Goal: Information Seeking & Learning: Find specific fact

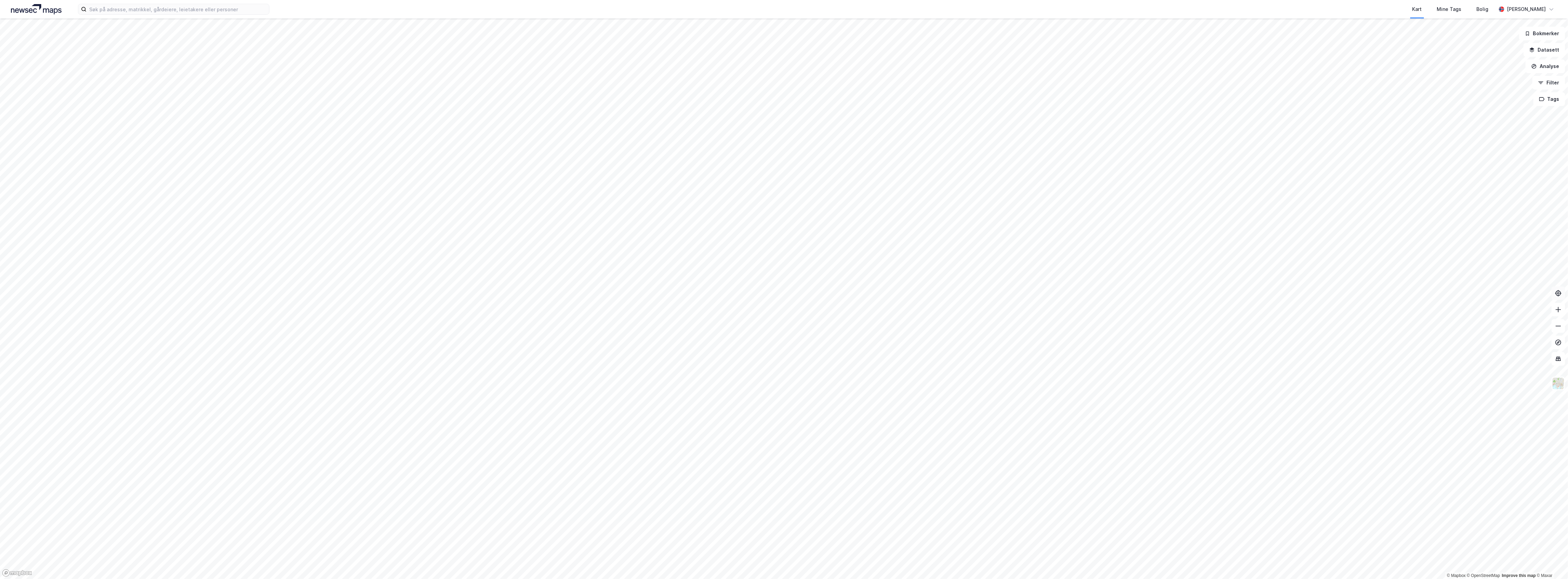
click at [1562, 295] on icon at bounding box center [1558, 293] width 7 height 7
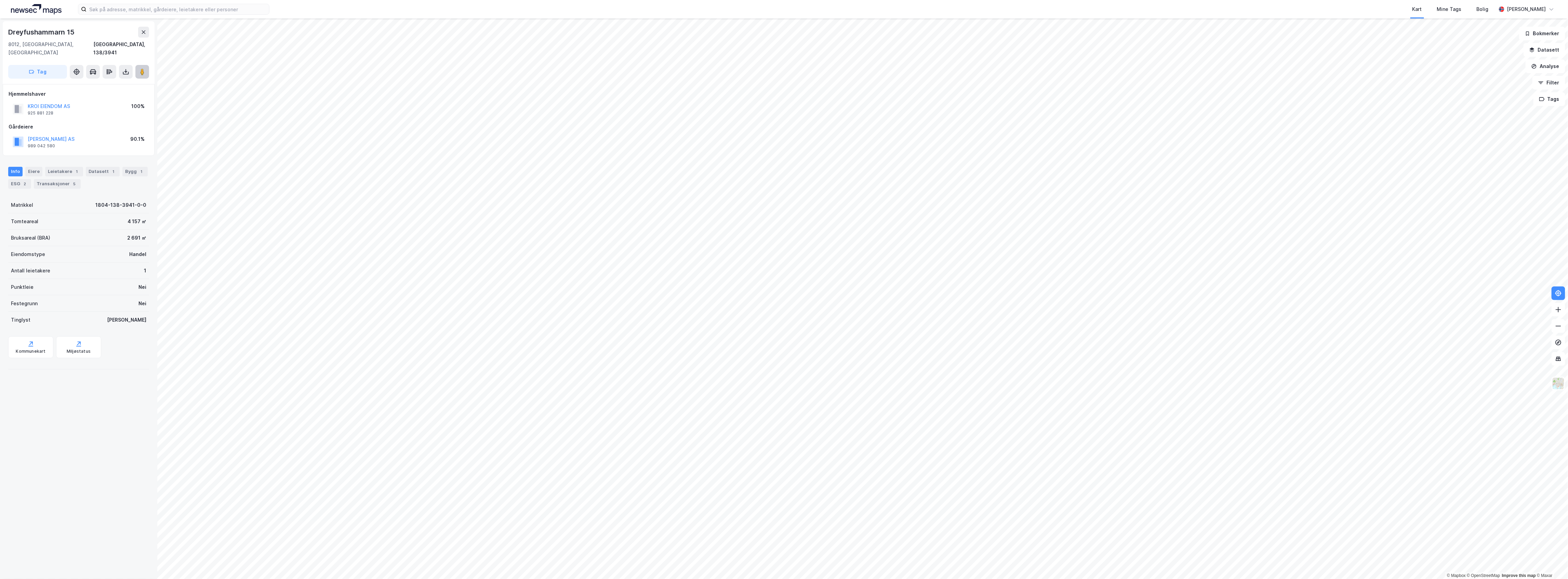
click at [141, 69] on image at bounding box center [142, 72] width 4 height 7
click at [31, 183] on div "Eiere" at bounding box center [34, 187] width 17 height 10
click at [37, 275] on icon at bounding box center [35, 277] width 5 height 5
click at [42, 286] on icon at bounding box center [43, 288] width 5 height 5
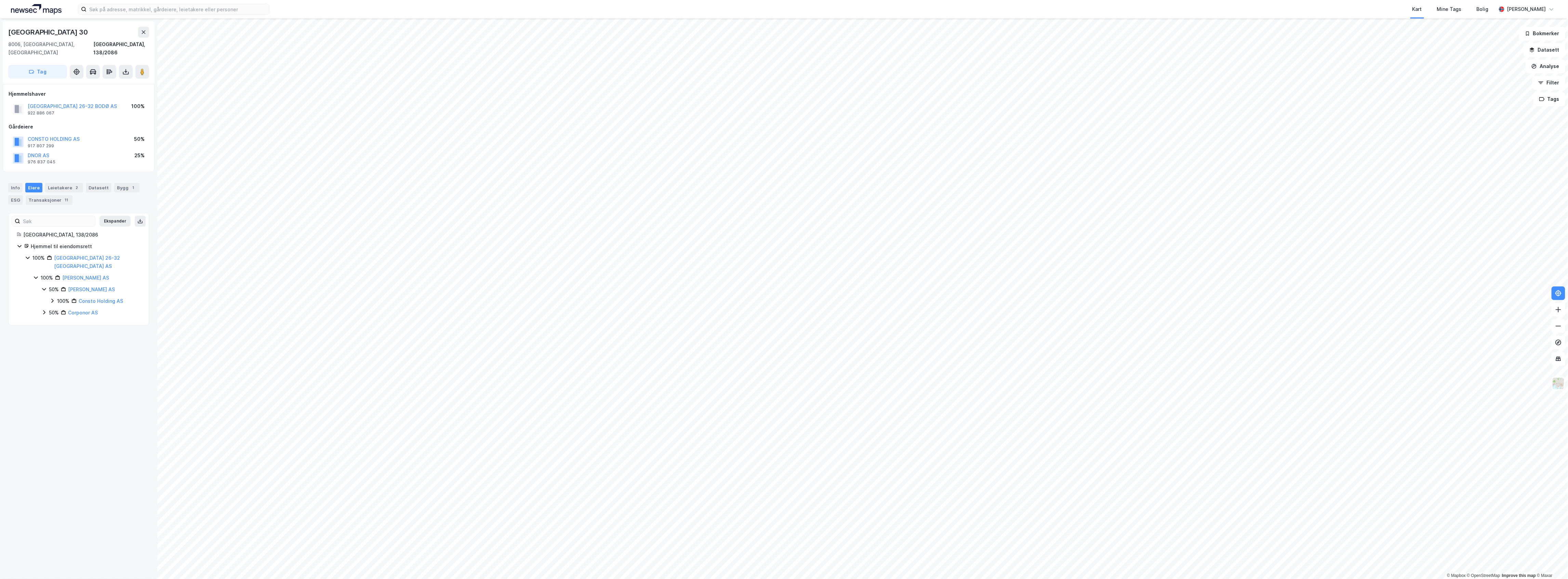
click at [40, 300] on div "100% Boo Eiendom AS 50% Barlindhaug Eiendom AS 100% Consto Holding AS 50% Corpo…" at bounding box center [86, 295] width 107 height 43
click at [45, 310] on icon at bounding box center [43, 312] width 5 height 5
click at [51, 321] on icon at bounding box center [52, 323] width 5 height 5
click at [53, 299] on icon at bounding box center [52, 301] width 2 height 4
click at [143, 69] on image at bounding box center [142, 72] width 4 height 7
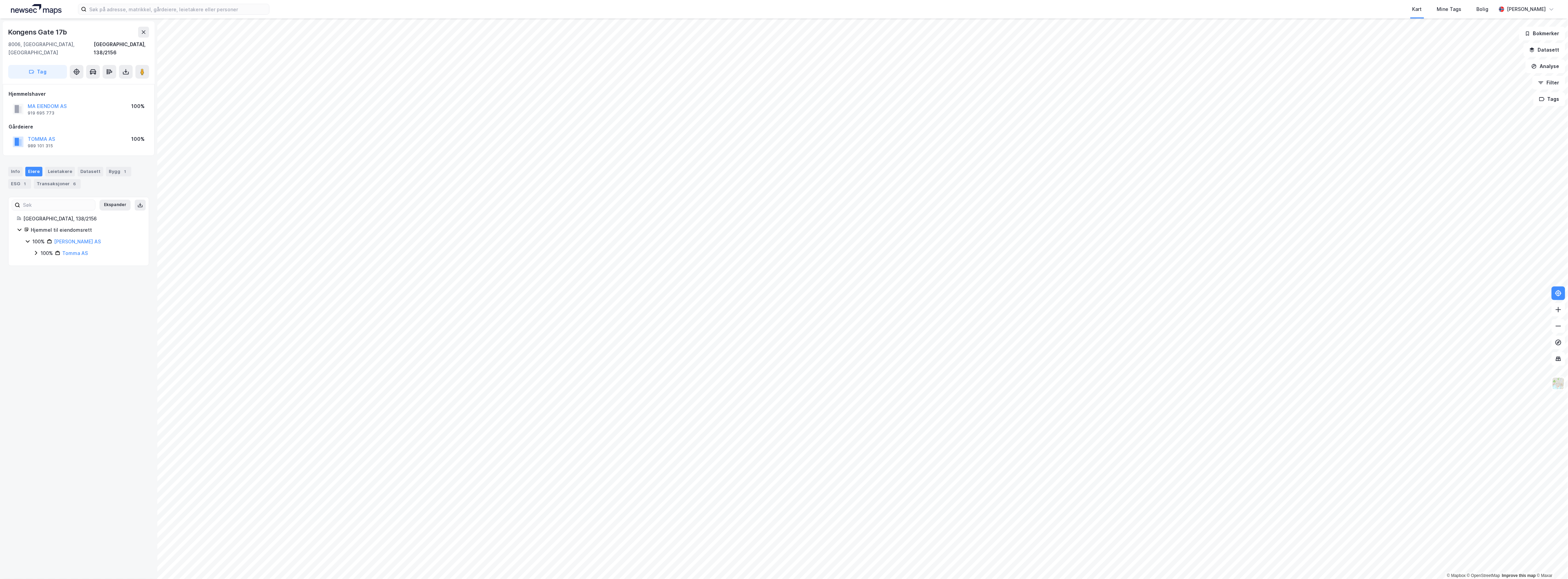
click at [34, 250] on icon at bounding box center [35, 253] width 5 height 5
click at [52, 179] on div "Transaksjoner 4" at bounding box center [48, 183] width 47 height 10
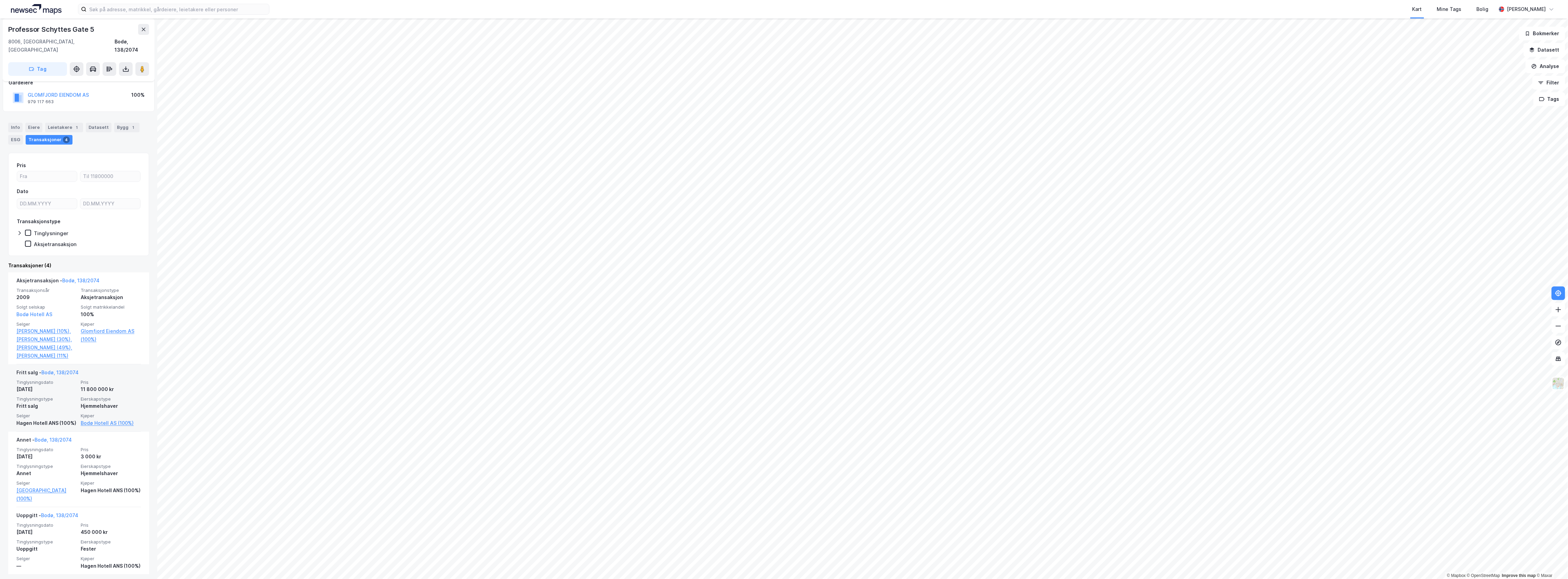
scroll to position [72, 0]
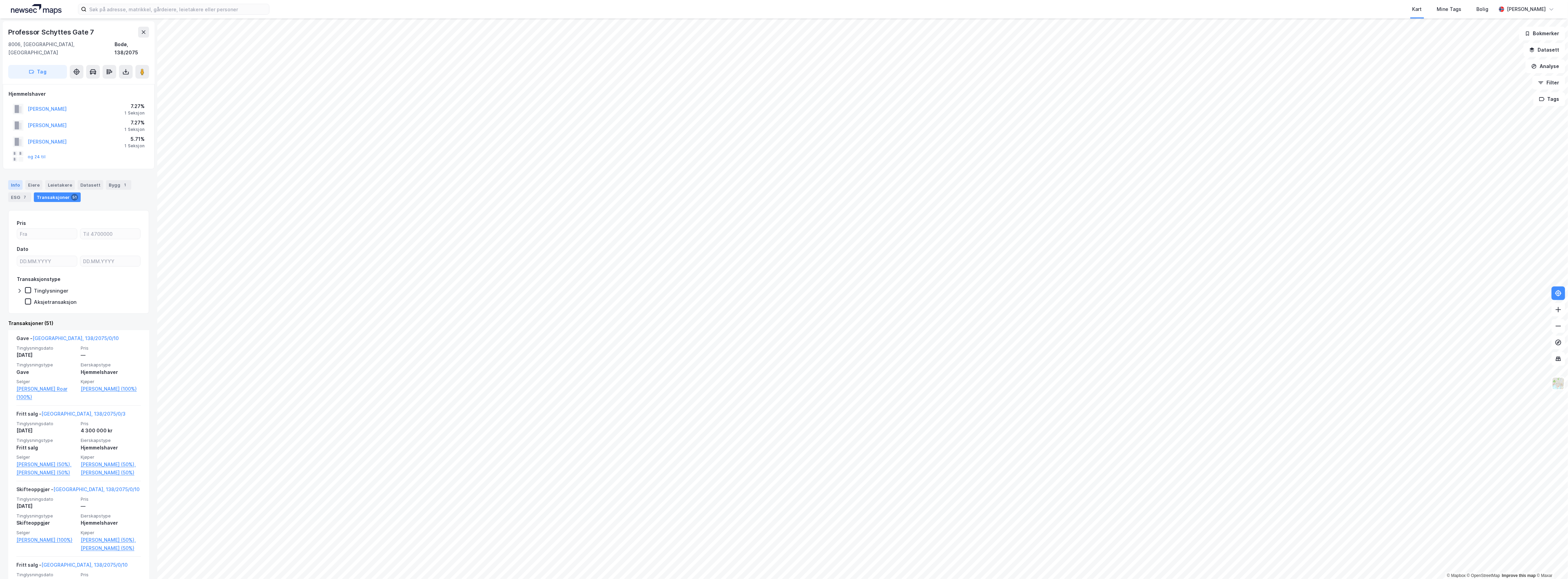
click at [16, 180] on div "Info" at bounding box center [15, 185] width 14 height 10
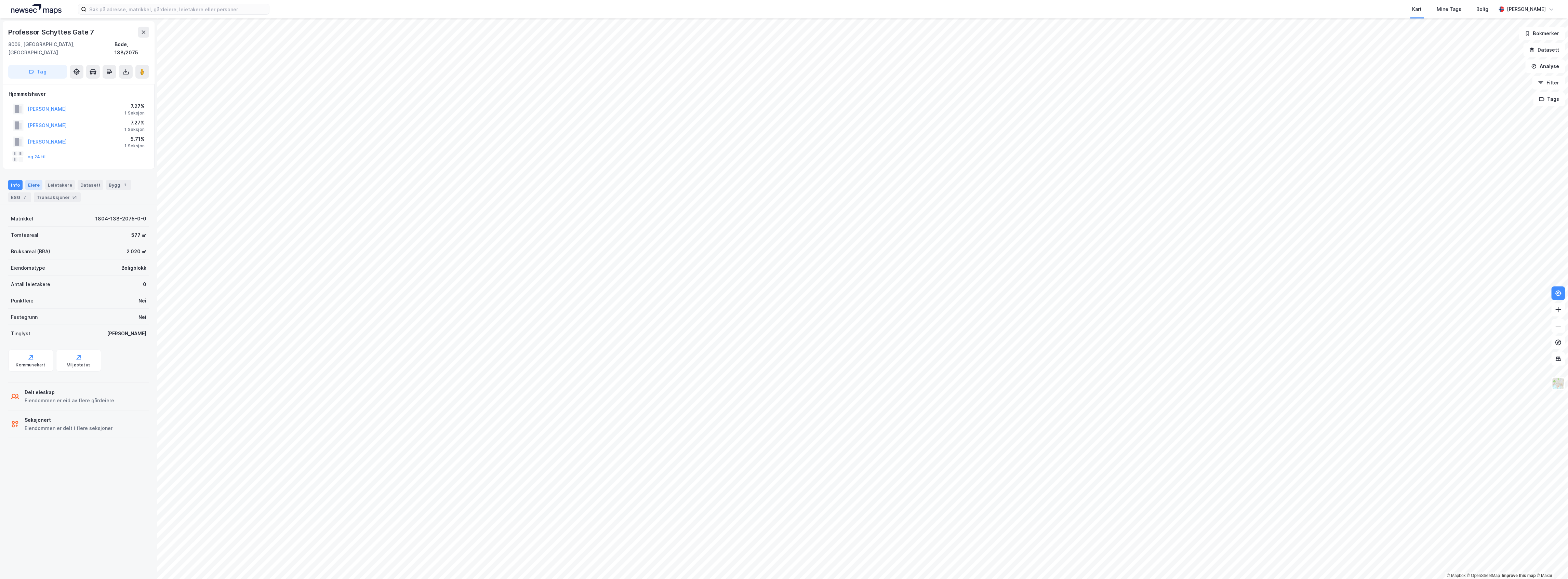
click at [36, 180] on div "Eiere" at bounding box center [34, 185] width 17 height 10
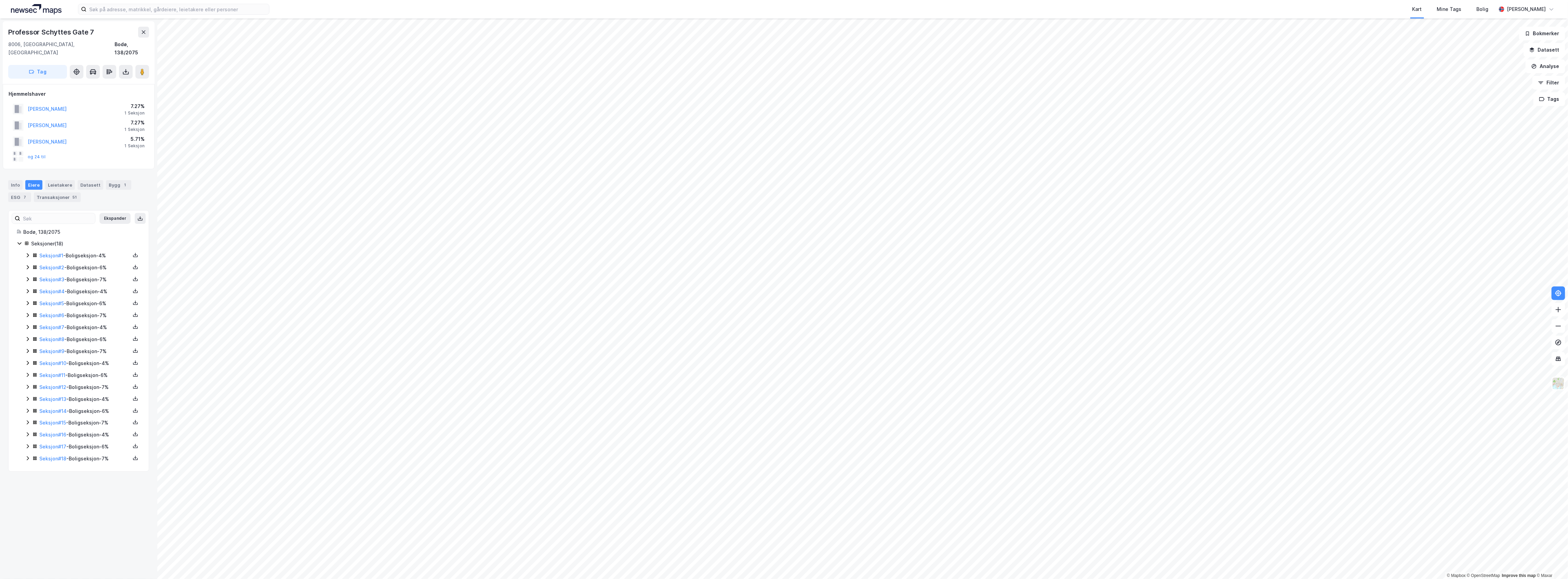
click at [27, 458] on icon at bounding box center [28, 459] width 2 height 4
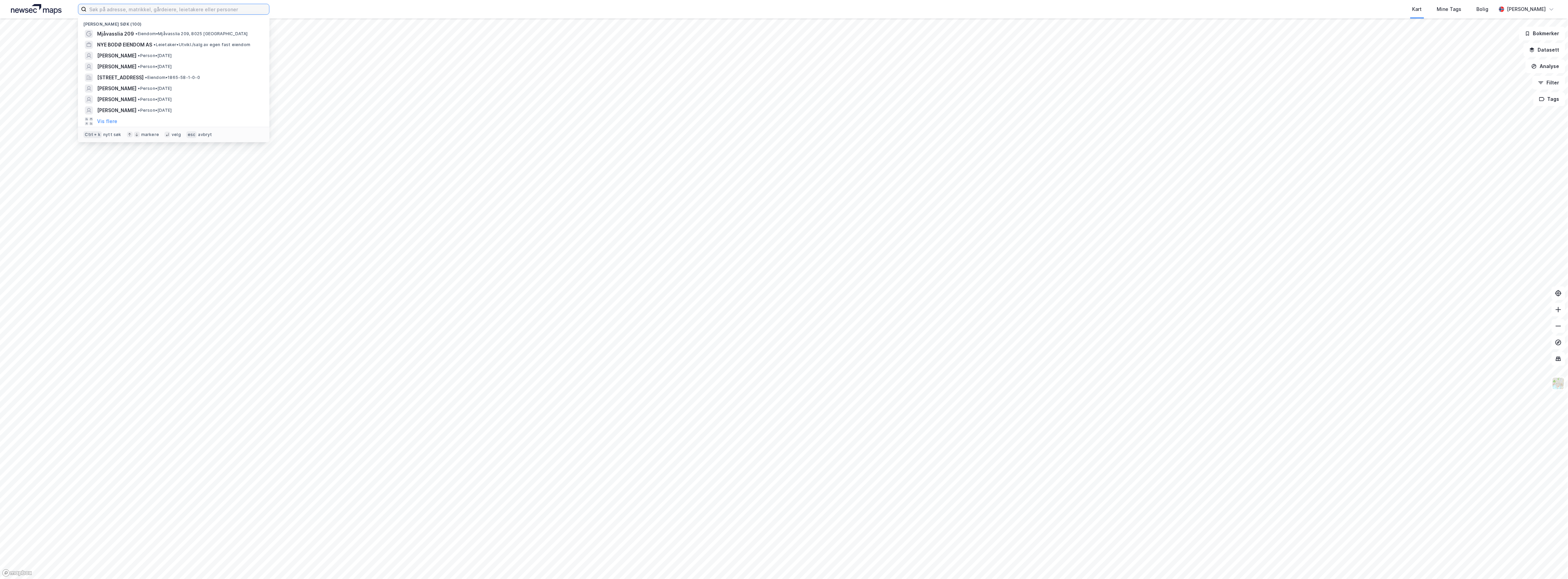
click at [121, 8] on input at bounding box center [177, 10] width 183 height 10
paste input "[STREET_ADDRESS] Vinterbro"
type input "[STREET_ADDRESS] Vinterbro"
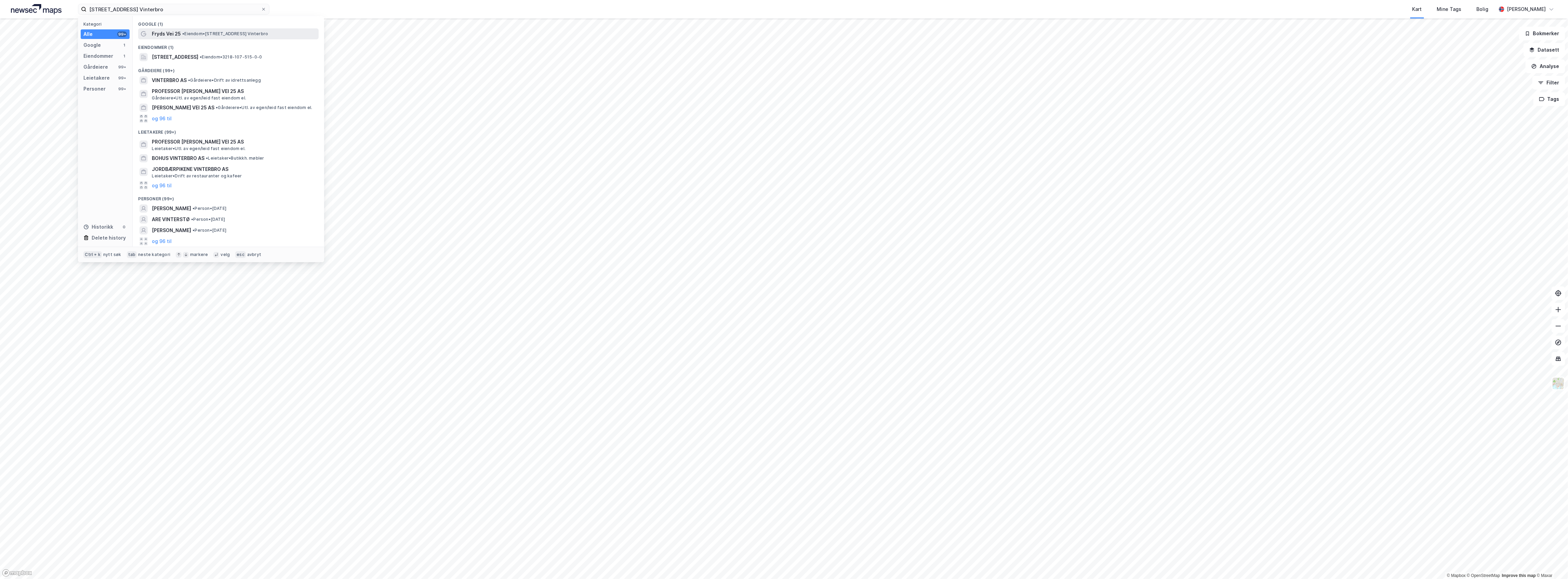
click at [208, 32] on span "• Eiendom • [STREET_ADDRESS]" at bounding box center [224, 34] width 86 height 5
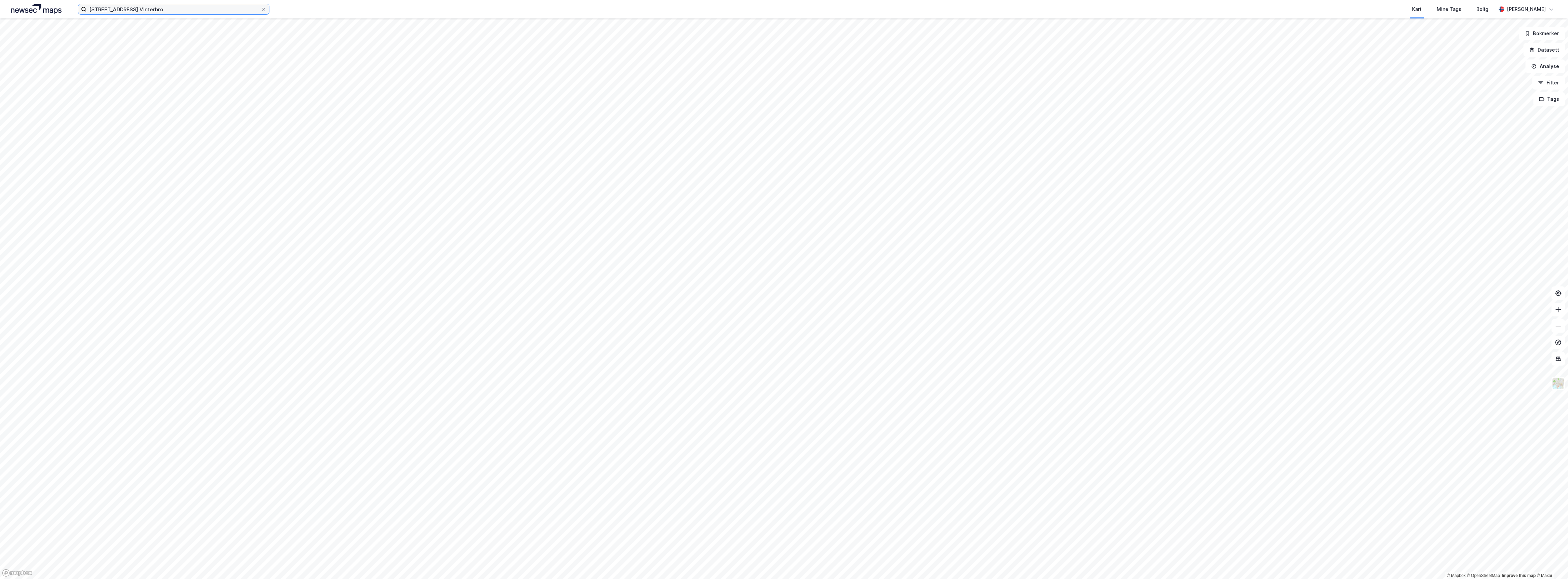
click at [198, 10] on input "[STREET_ADDRESS] Vinterbro" at bounding box center [174, 10] width 174 height 10
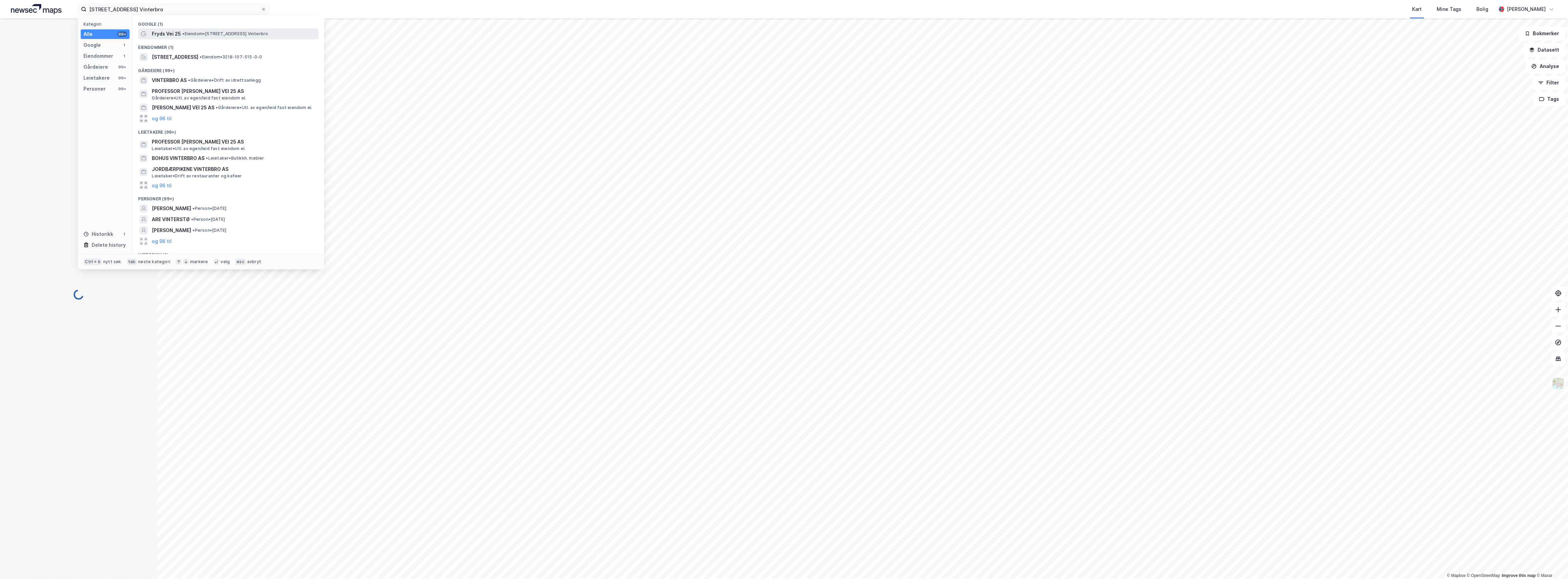
click at [182, 31] on span "•" at bounding box center [183, 34] width 2 height 5
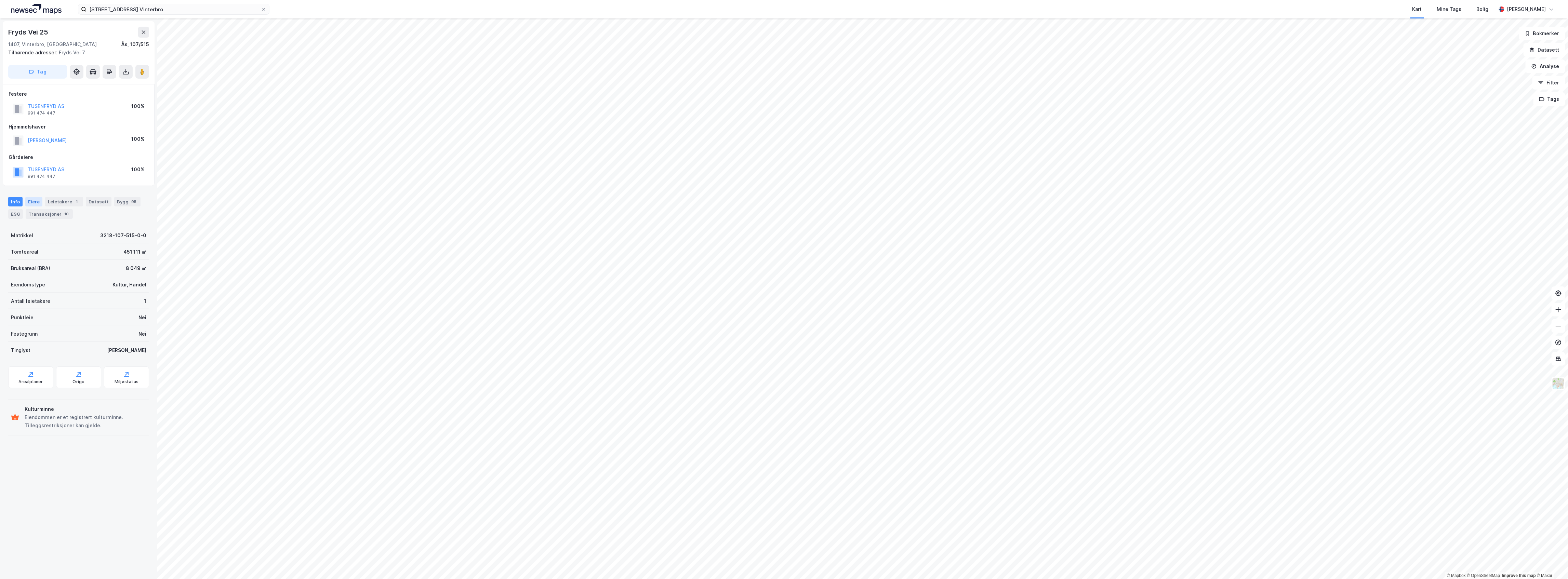
click at [28, 203] on div "Eiere" at bounding box center [34, 201] width 17 height 10
click at [39, 215] on div "Transaksjoner 10" at bounding box center [48, 214] width 47 height 10
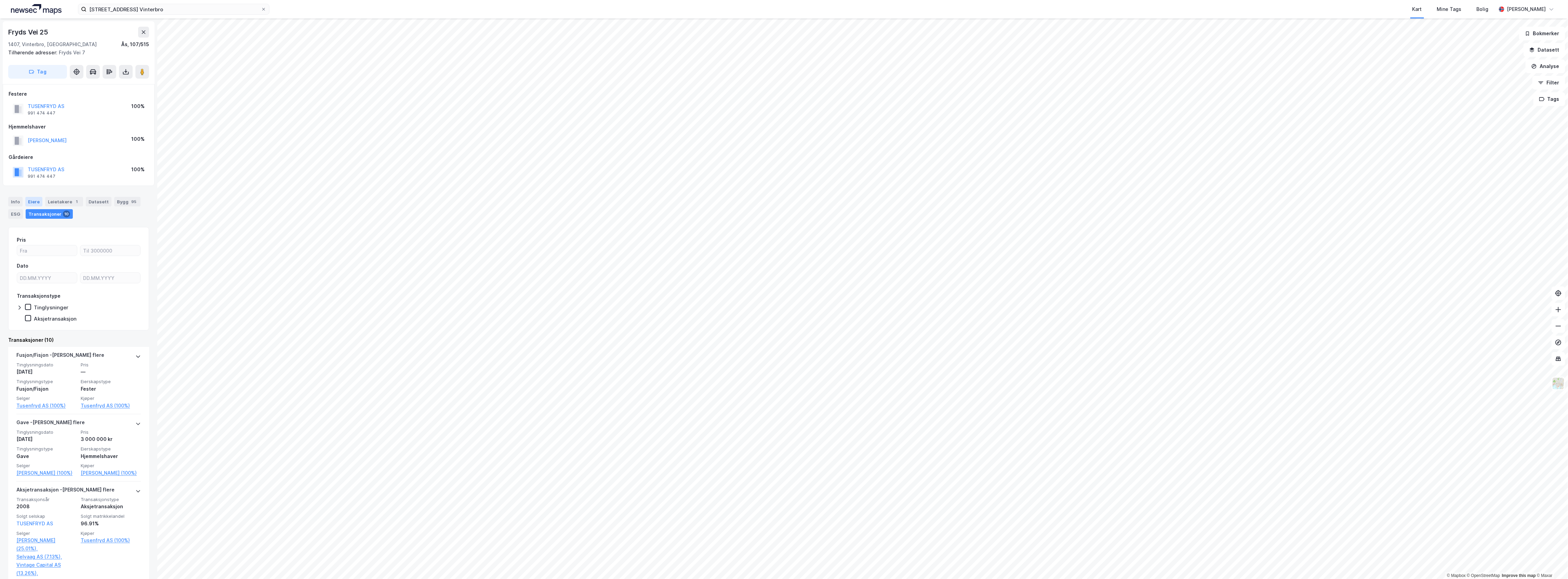
click at [31, 202] on div "Eiere" at bounding box center [34, 201] width 17 height 10
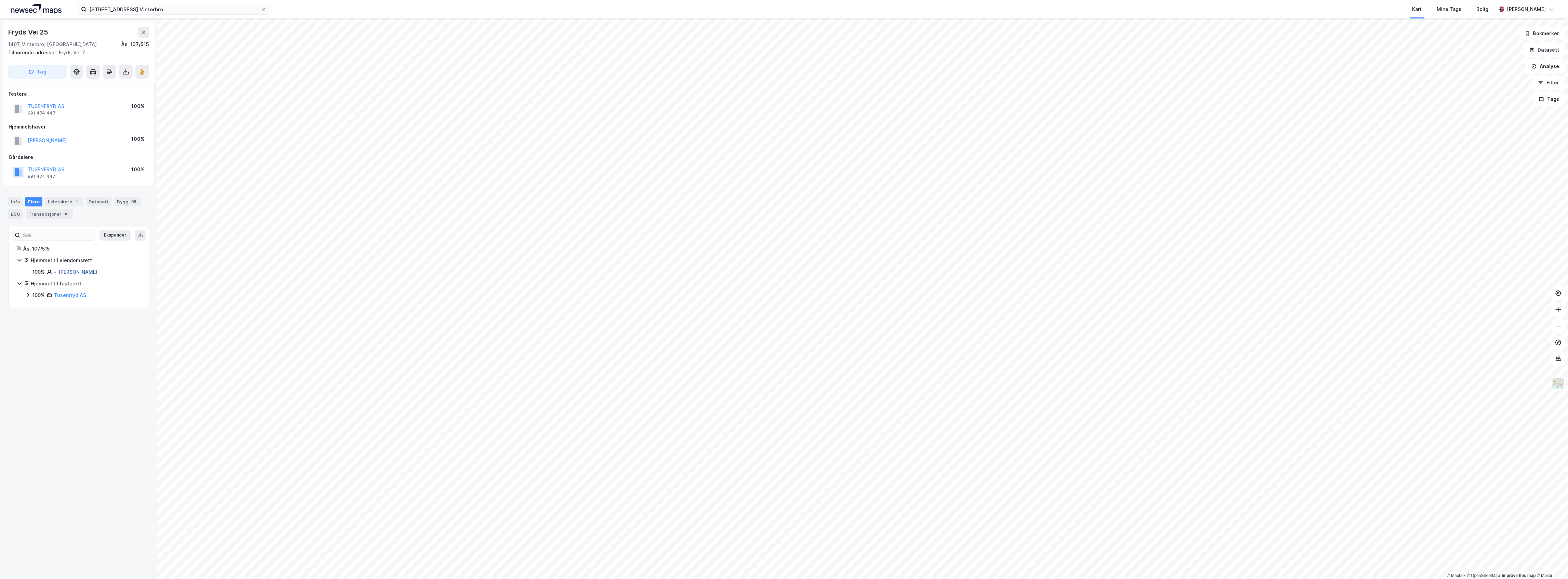
click at [67, 272] on link "[PERSON_NAME]" at bounding box center [78, 272] width 39 height 6
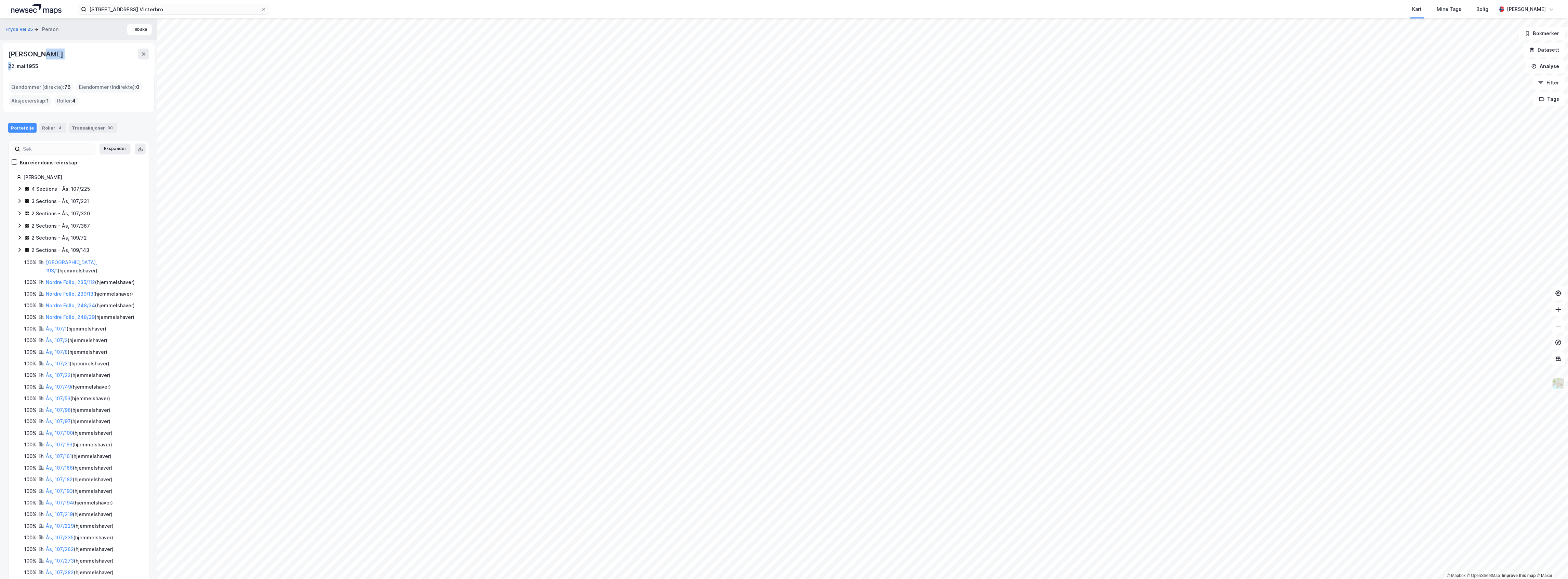
drag, startPoint x: 48, startPoint y: 52, endPoint x: 16, endPoint y: 62, distance: 33.5
click at [16, 68] on div "[PERSON_NAME] [DATE]" at bounding box center [78, 59] width 141 height 22
click at [52, 52] on div "[PERSON_NAME]" at bounding box center [78, 54] width 141 height 11
drag, startPoint x: 8, startPoint y: 52, endPoint x: 39, endPoint y: 52, distance: 31.0
click at [39, 52] on div "[PERSON_NAME]" at bounding box center [78, 54] width 141 height 11
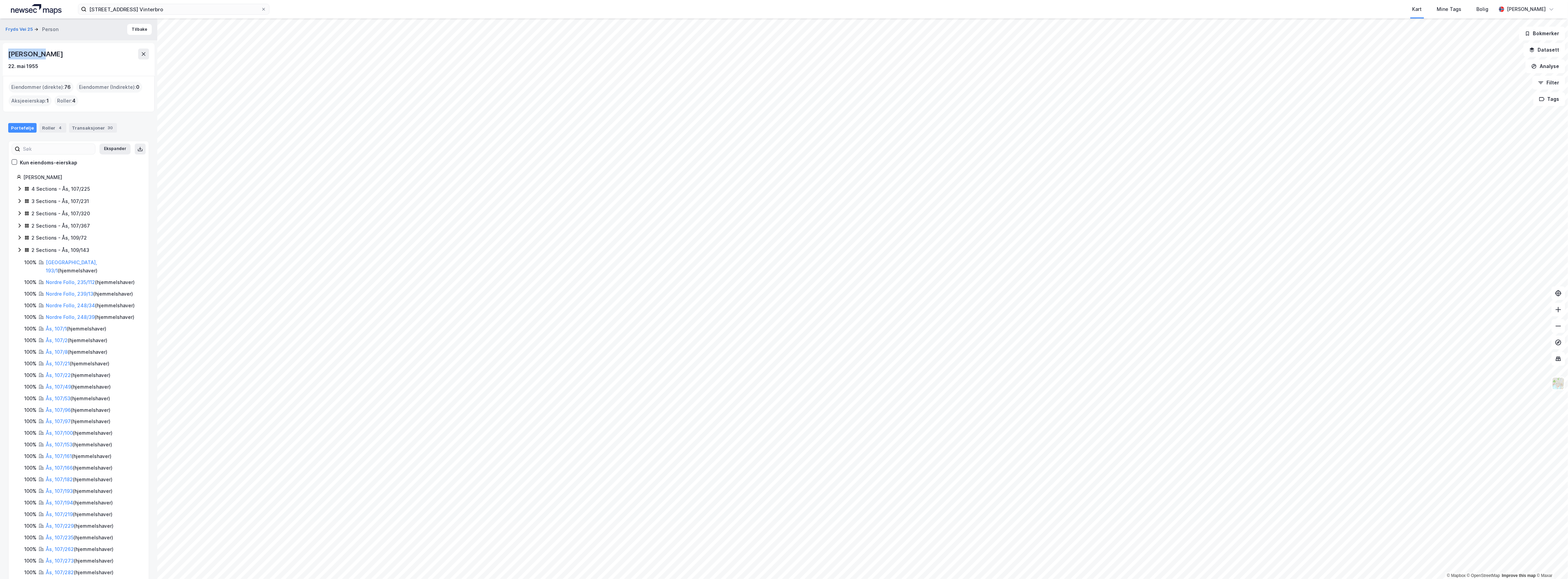
copy div "[PERSON_NAME]"
click at [47, 128] on div "Roller 4" at bounding box center [53, 127] width 27 height 10
